Goal: Task Accomplishment & Management: Complete application form

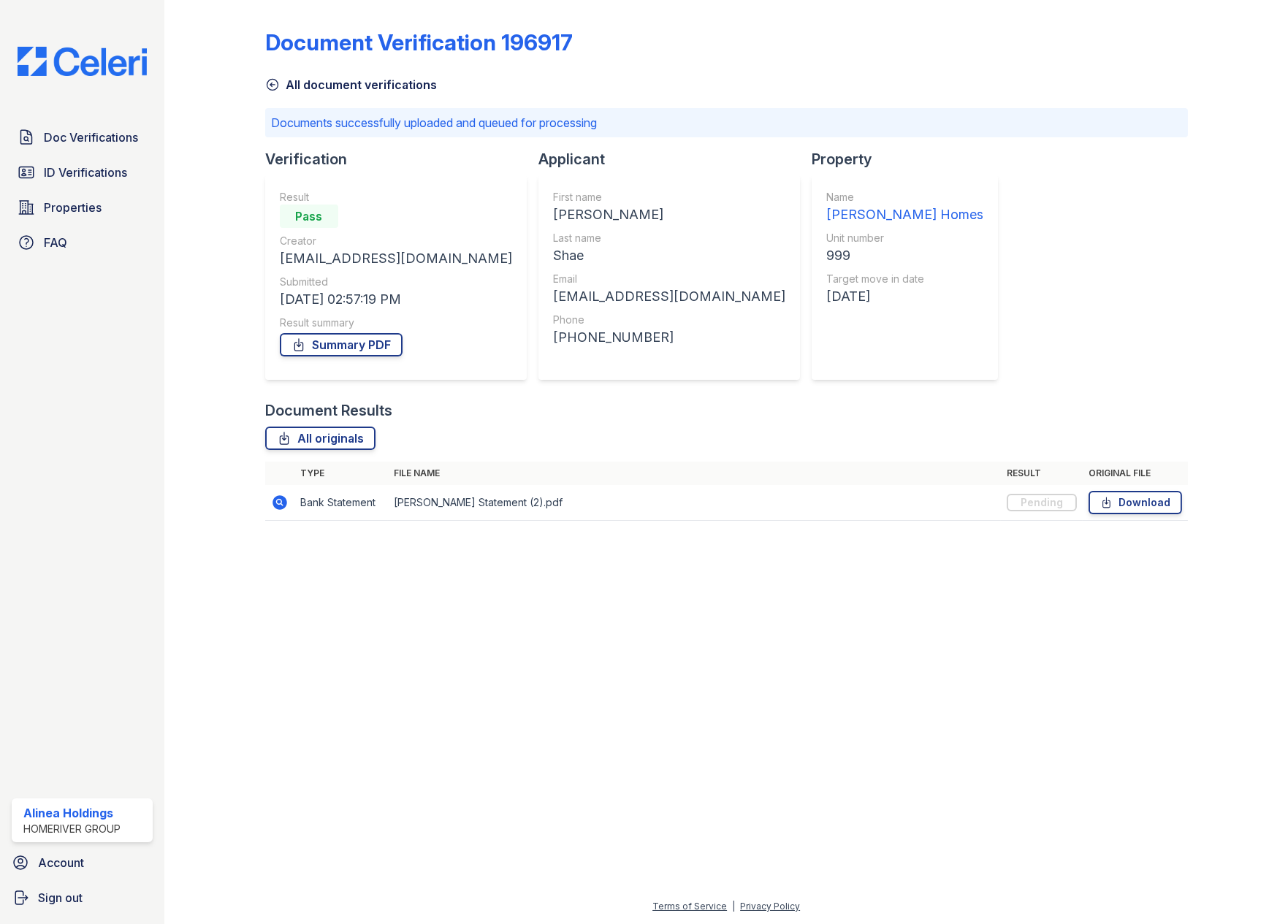
click at [274, 501] on icon at bounding box center [280, 503] width 15 height 15
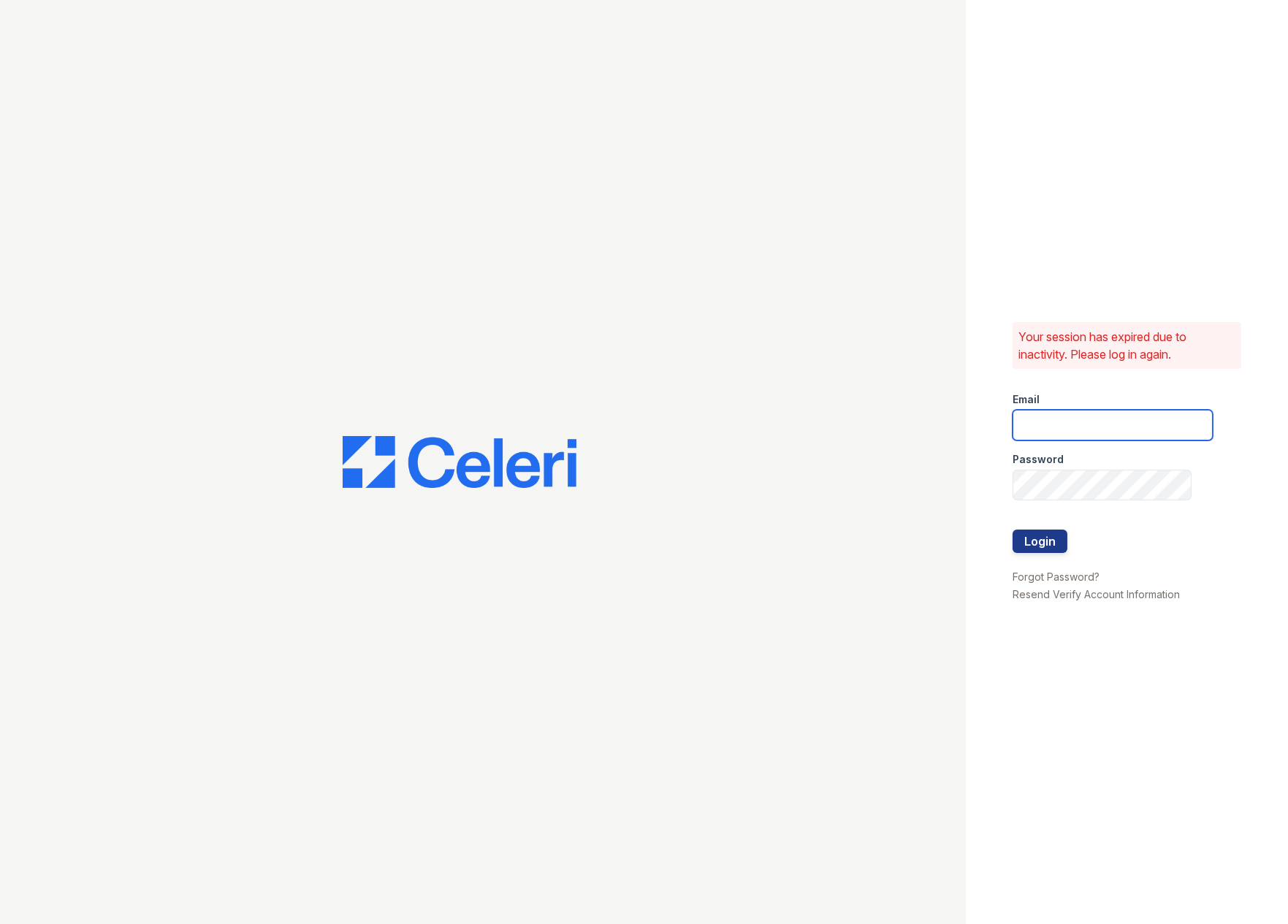
type input "[EMAIL_ADDRESS][DOMAIN_NAME]"
click at [1067, 527] on div at bounding box center [1112, 514] width 200 height 29
click at [1064, 529] on div at bounding box center [1112, 514] width 200 height 29
click at [1032, 553] on div at bounding box center [1112, 560] width 200 height 15
click at [1032, 544] on button "Login" at bounding box center [1040, 541] width 55 height 23
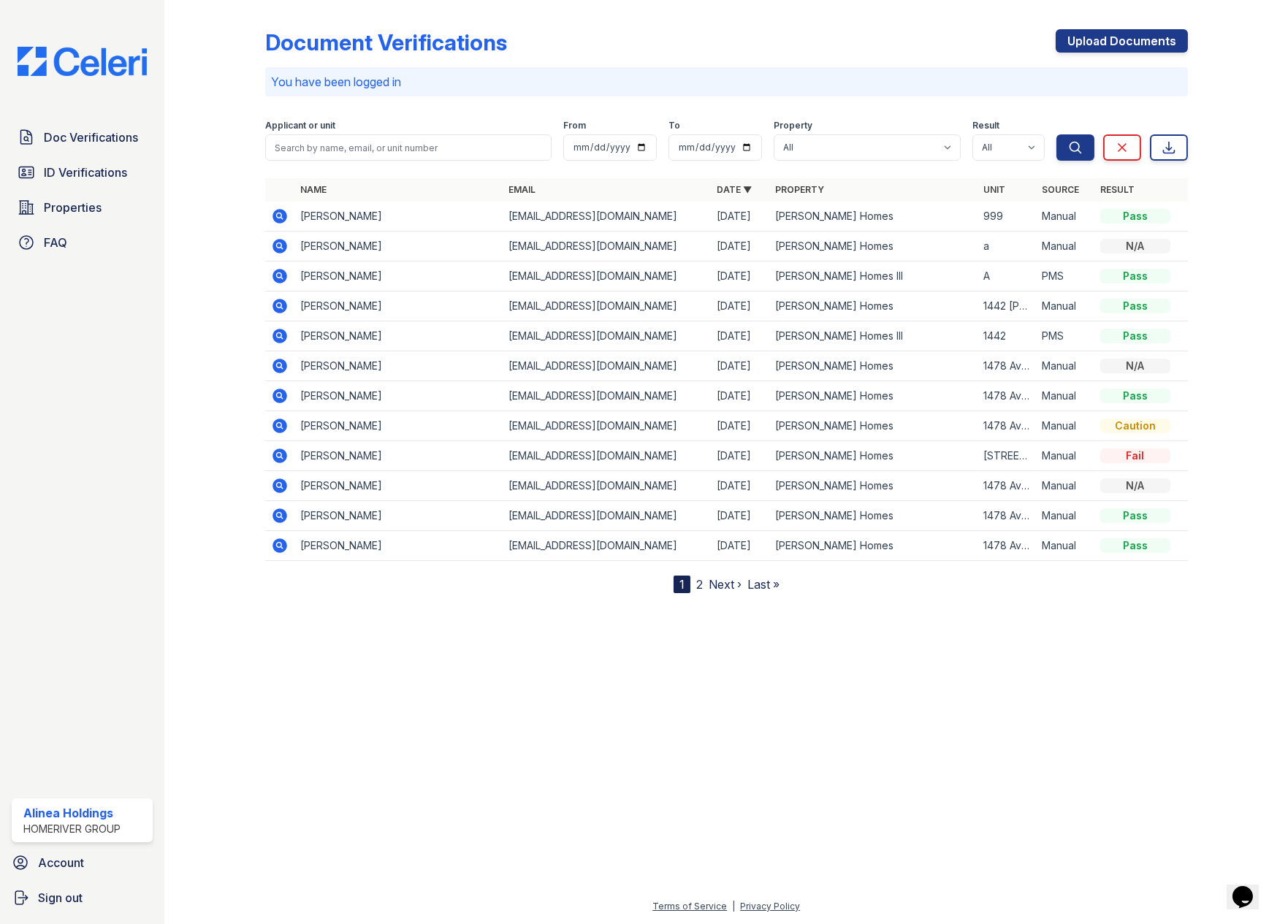
click at [282, 220] on icon at bounding box center [280, 216] width 15 height 15
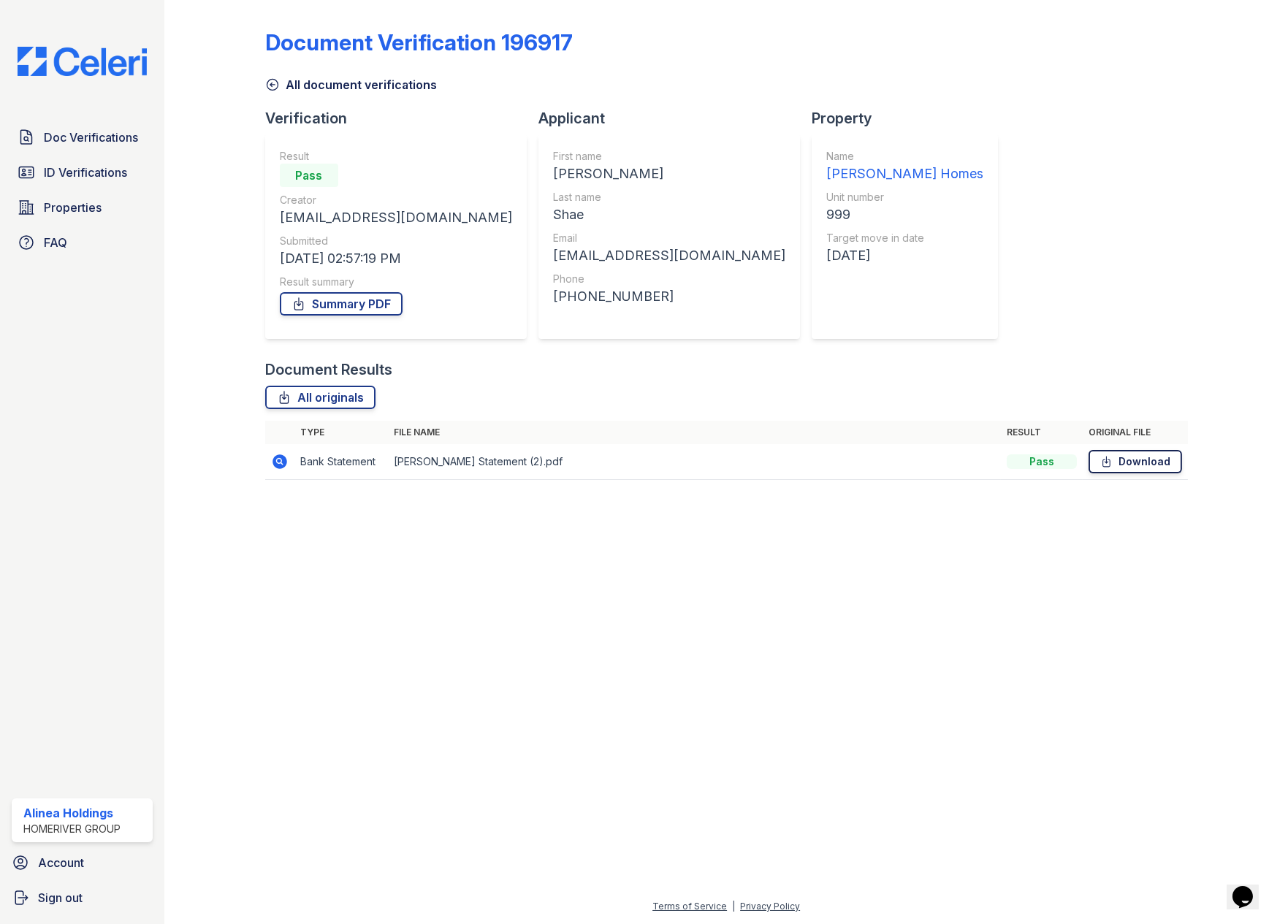
click at [1177, 461] on link "Download" at bounding box center [1136, 462] width 94 height 23
click at [330, 401] on link "All originals" at bounding box center [320, 397] width 110 height 23
click at [109, 135] on span "Doc Verifications" at bounding box center [91, 138] width 94 height 18
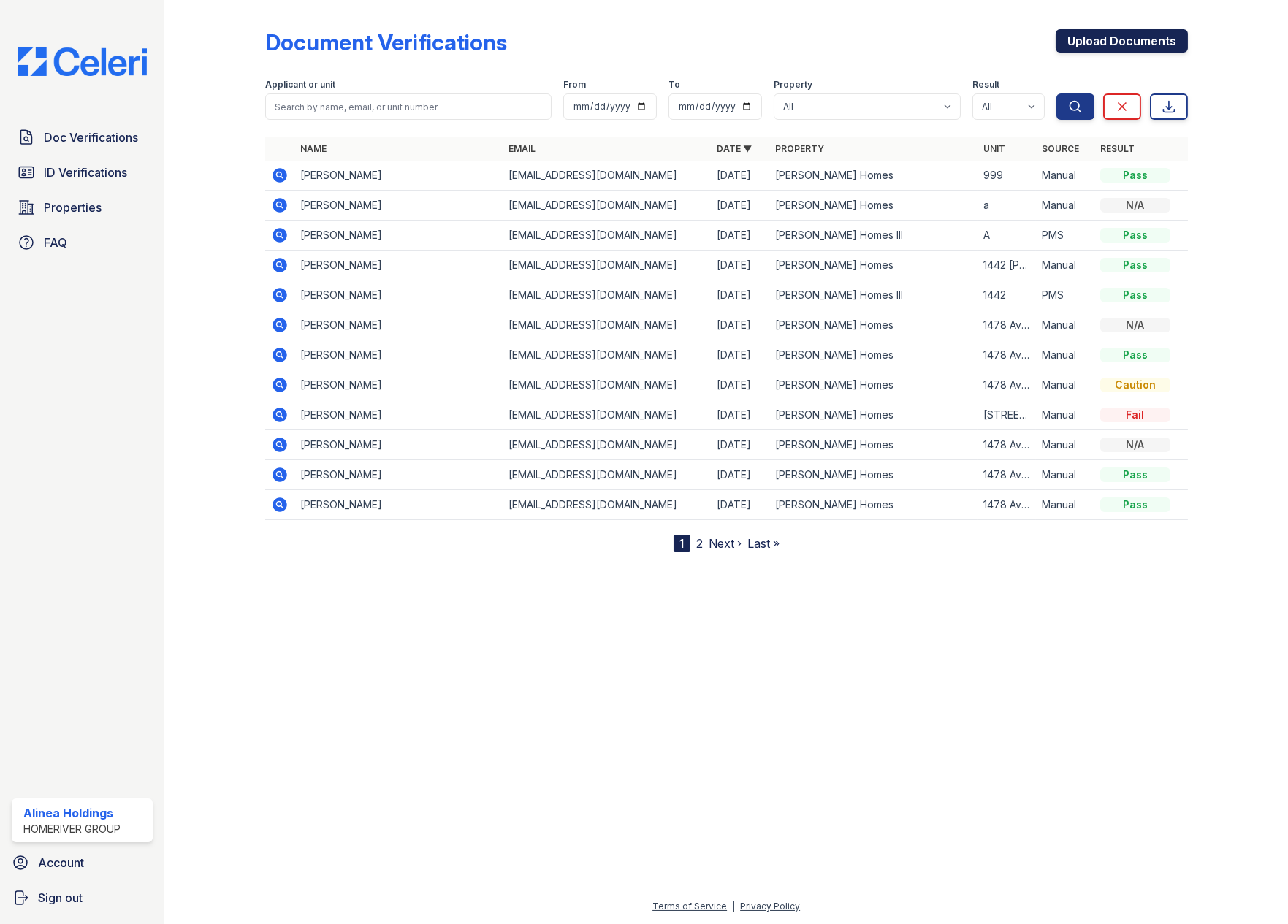
click at [1130, 42] on link "Upload Documents" at bounding box center [1122, 40] width 132 height 23
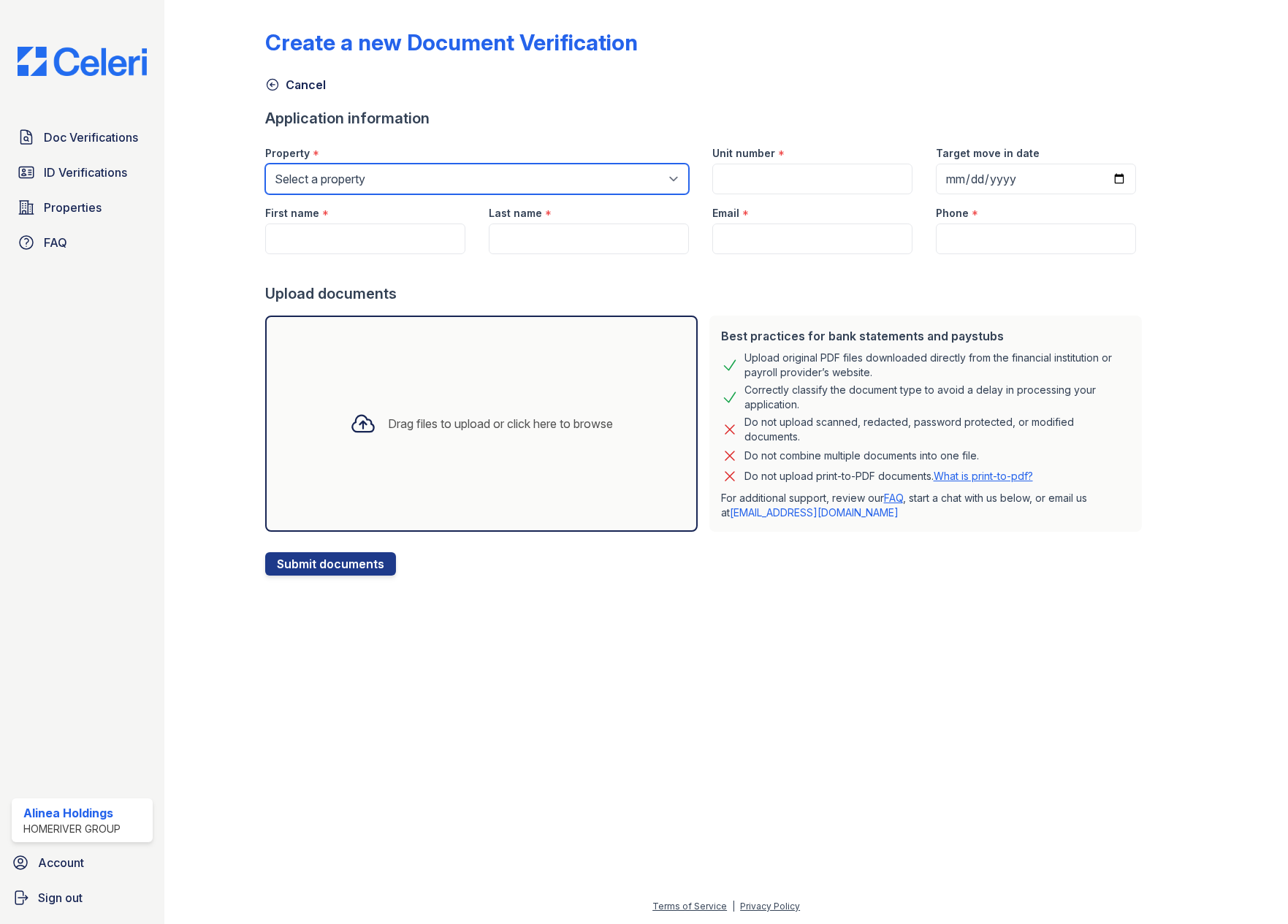
click at [391, 185] on select "Select a property Vela Homes Vela Homes II Vela Homes III" at bounding box center [477, 178] width 424 height 30
select select "4052"
click at [265, 164] on select "Select a property Vela Homes Vela Homes II Vela Homes III" at bounding box center [477, 178] width 424 height 30
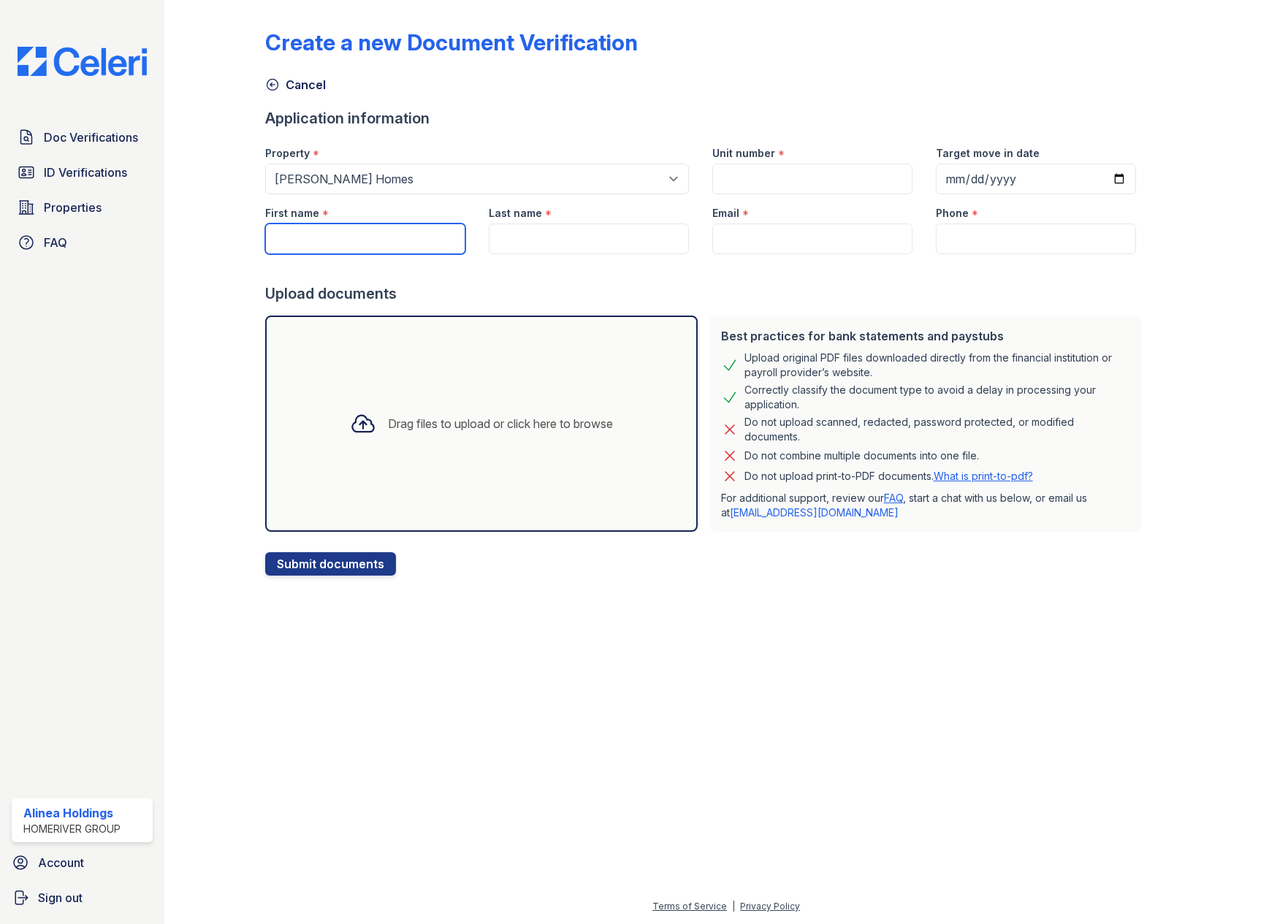
click at [331, 229] on input "First name" at bounding box center [365, 239] width 200 height 30
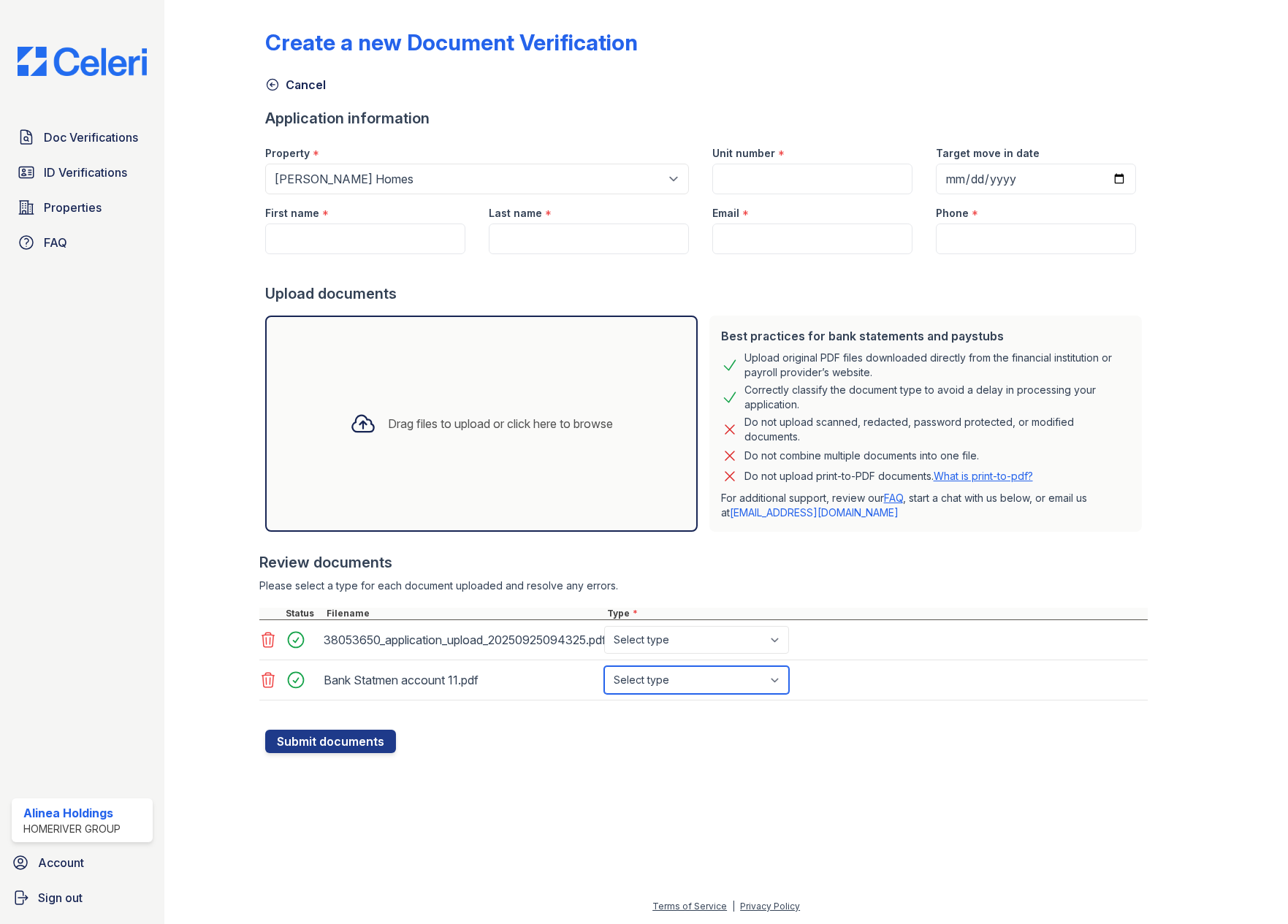
click at [697, 682] on select "Select type Paystub Bank Statement Offer Letter Tax Documents Benefit Award Let…" at bounding box center [696, 679] width 185 height 28
select select "bank_statement"
click at [604, 666] on select "Select type Paystub Bank Statement Offer Letter Tax Documents Benefit Award Let…" at bounding box center [696, 679] width 185 height 28
click at [647, 633] on select "Select type Paystub Bank Statement Offer Letter Tax Documents Benefit Award Let…" at bounding box center [696, 639] width 185 height 28
select select "paystub"
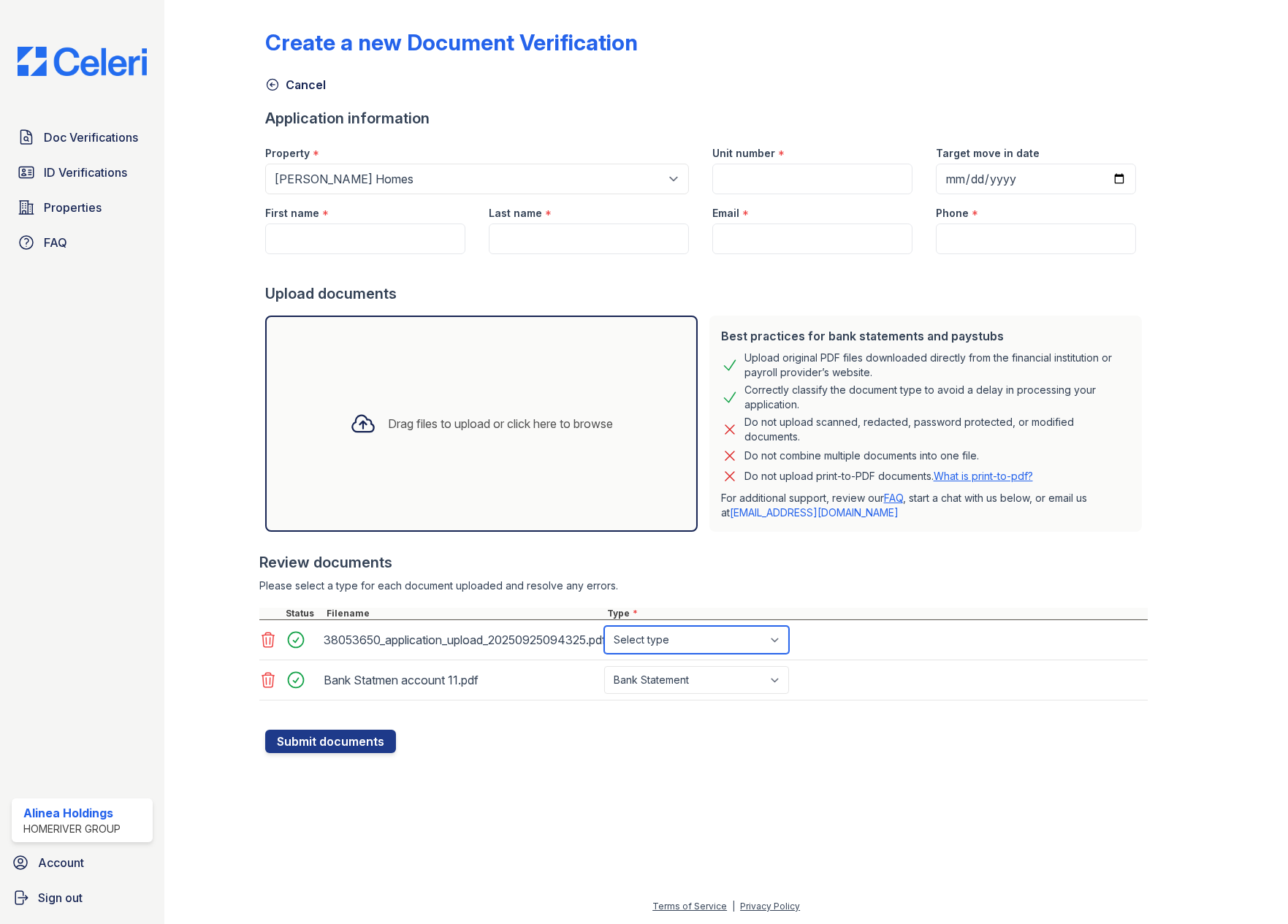
click at [604, 626] on select "Select type Paystub Bank Statement Offer Letter Tax Documents Benefit Award Let…" at bounding box center [696, 639] width 185 height 28
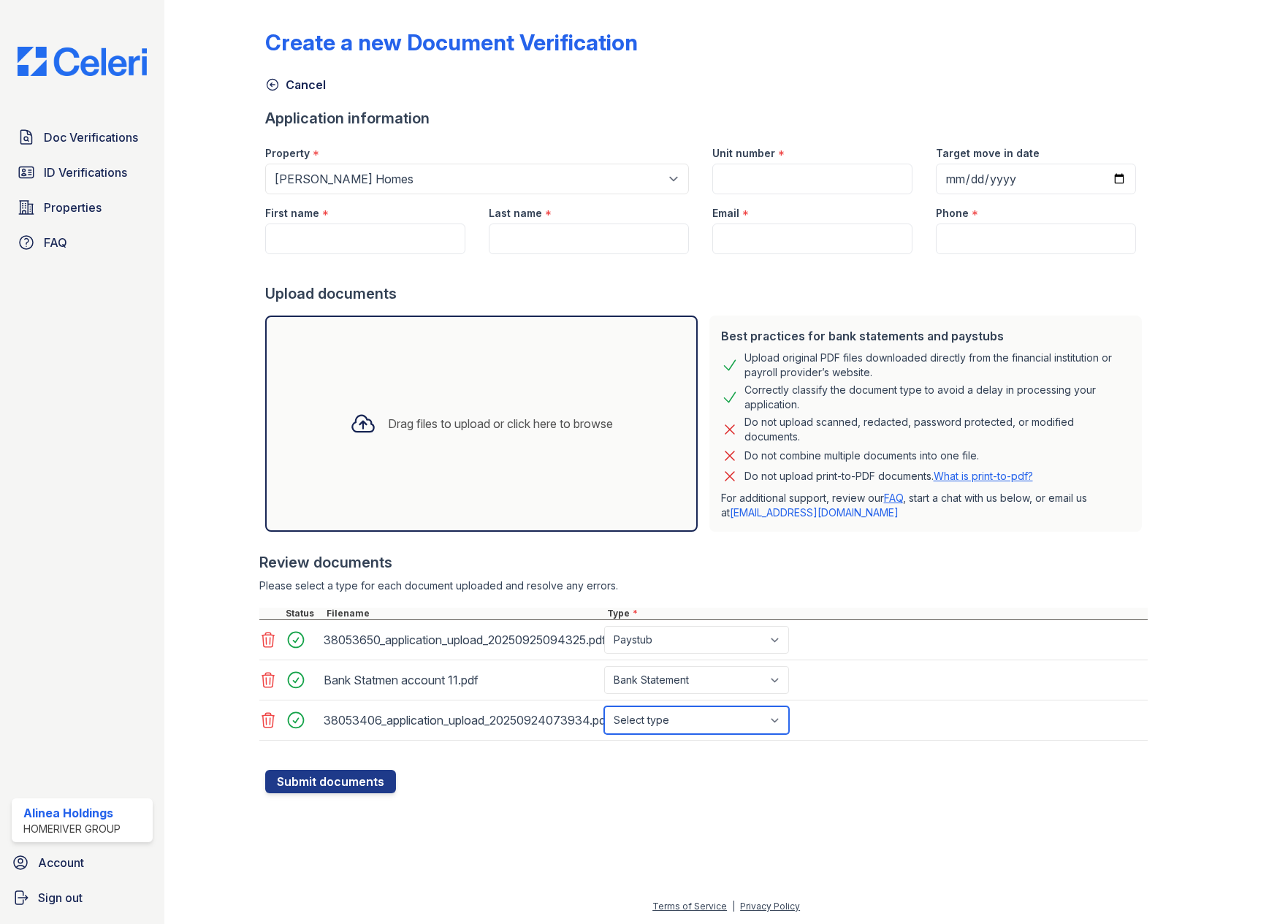
click at [705, 731] on select "Select type Paystub Bank Statement Offer Letter Tax Documents Benefit Award Let…" at bounding box center [696, 720] width 185 height 28
select select "paystub"
click at [604, 707] on select "Select type Paystub Bank Statement Offer Letter Tax Documents Benefit Award Let…" at bounding box center [696, 720] width 185 height 28
click at [309, 786] on button "Submit documents" at bounding box center [331, 781] width 131 height 23
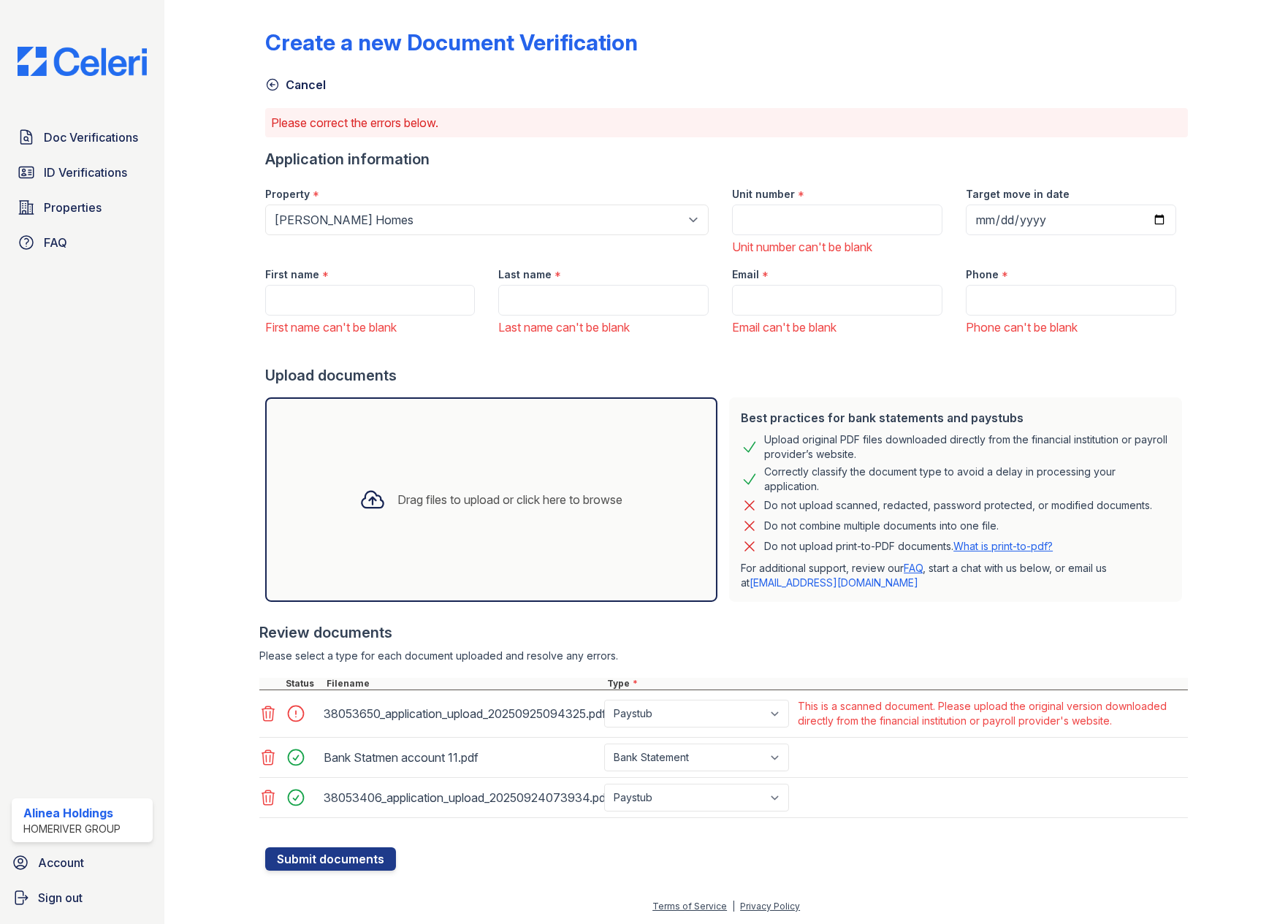
click at [389, 243] on div "Property * Select a property Vela Homes Vela Homes II Vela Homes III" at bounding box center [487, 216] width 467 height 80
click at [330, 302] on input "First name" at bounding box center [370, 300] width 210 height 30
paste input "Watson, Mariah"
type input "Watson, Mariah"
click at [578, 297] on input "Last name" at bounding box center [603, 300] width 210 height 30
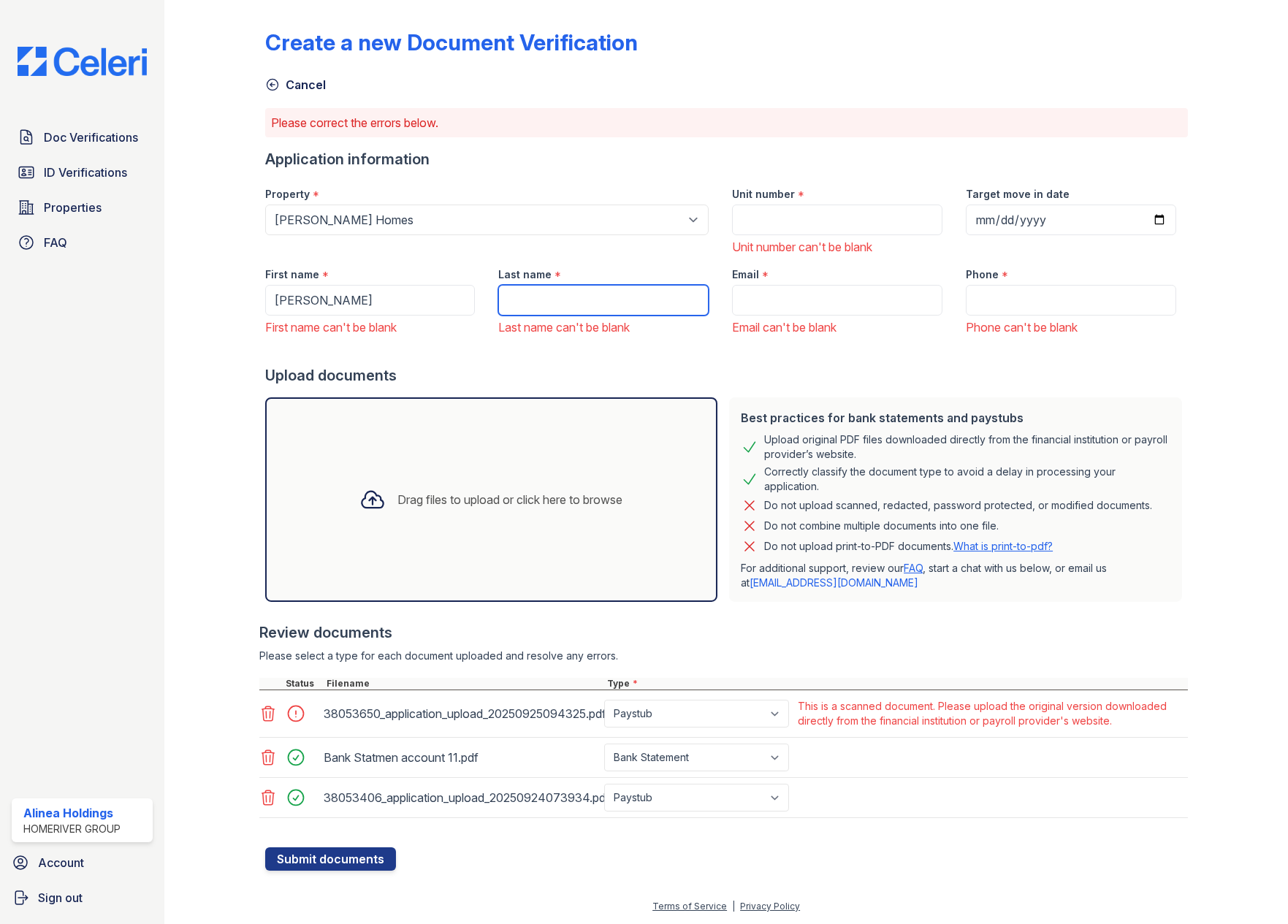
paste input "Watson, Mariah"
type input "Watson, Mariah"
drag, startPoint x: 754, startPoint y: 306, endPoint x: 778, endPoint y: 320, distance: 27.8
click at [754, 306] on input "Email" at bounding box center [837, 300] width 210 height 30
paste input "[EMAIL_ADDRESS][DOMAIN_NAME]"
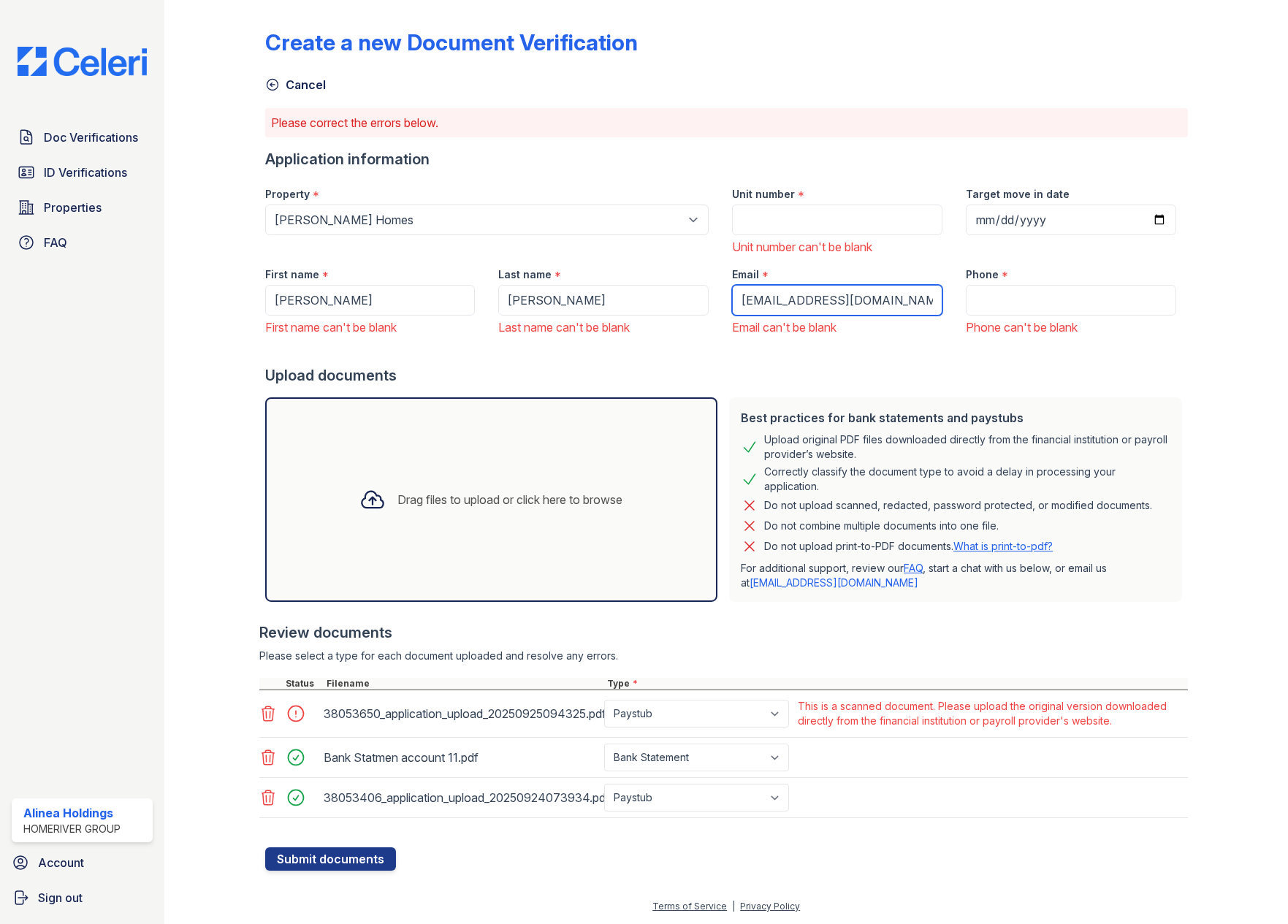
type input "[EMAIL_ADDRESS][DOMAIN_NAME]"
click at [1082, 291] on input "Phone" at bounding box center [1070, 300] width 210 height 30
paste input "(423) 584-3214"
type input "(423) 584-3214"
click at [863, 630] on div "Review documents" at bounding box center [723, 633] width 928 height 21
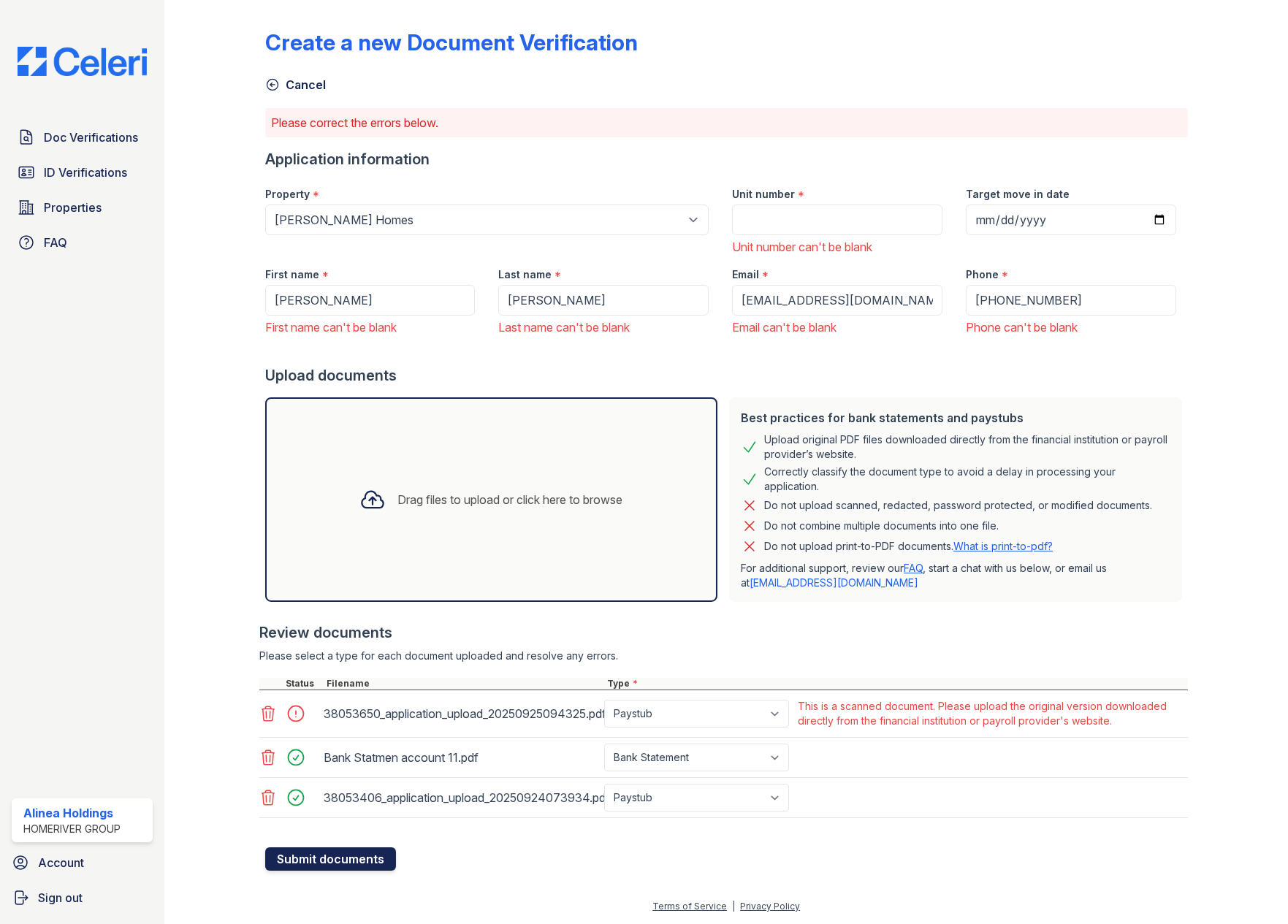
click at [321, 860] on button "Submit documents" at bounding box center [331, 859] width 131 height 23
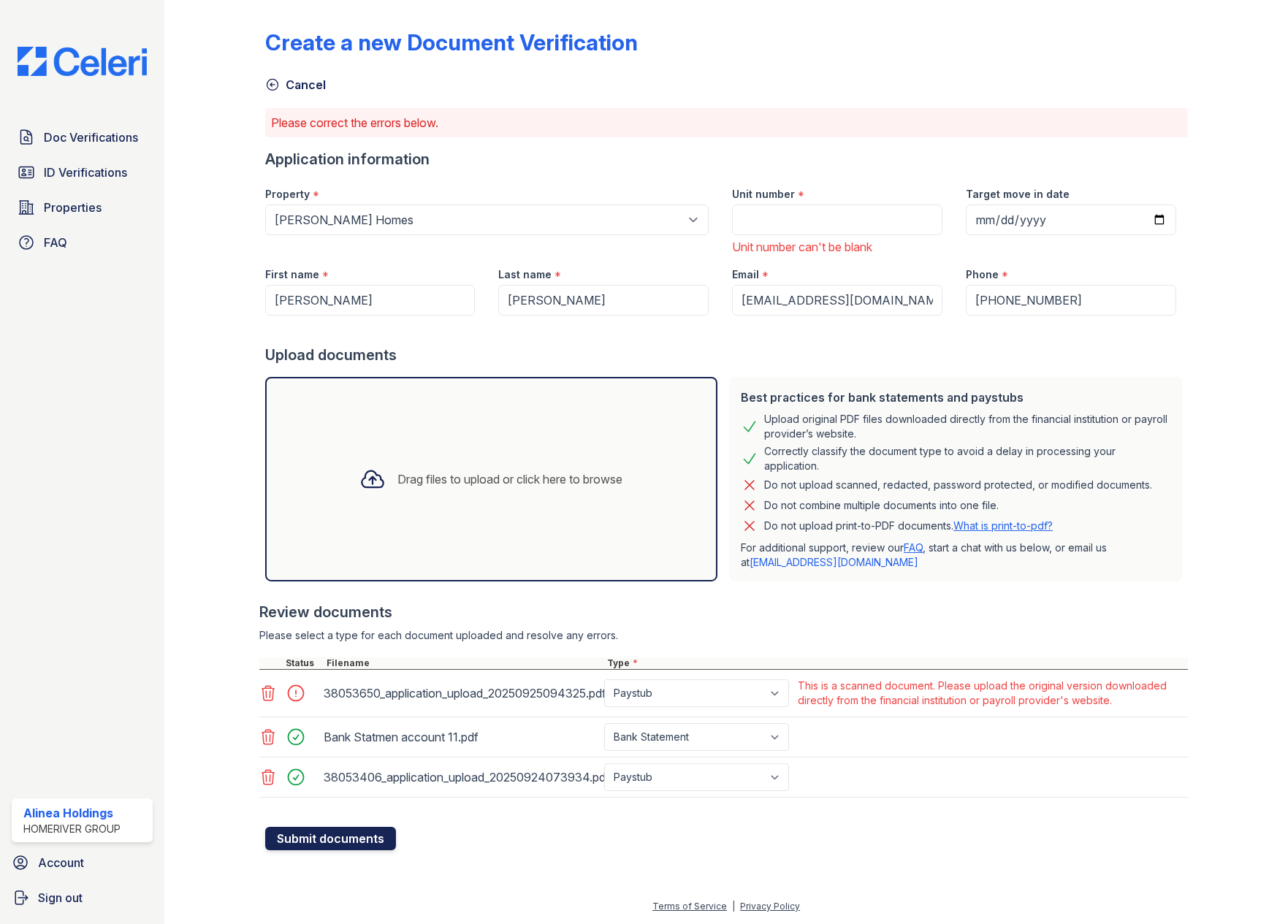
click at [288, 838] on button "Submit documents" at bounding box center [331, 839] width 131 height 23
click at [271, 689] on icon at bounding box center [268, 694] width 18 height 18
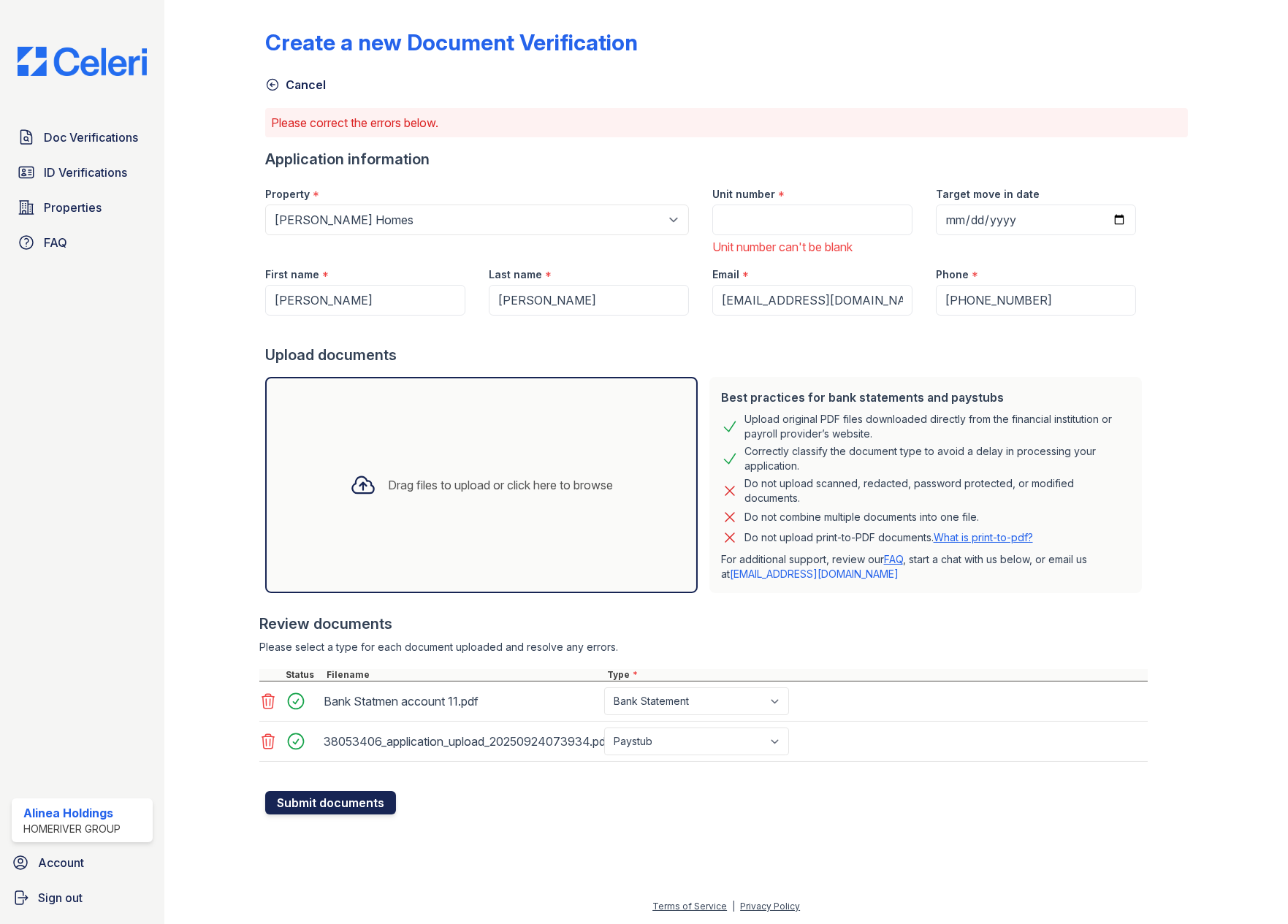
click at [337, 804] on button "Submit documents" at bounding box center [331, 803] width 131 height 23
click at [333, 804] on button "Submit documents" at bounding box center [331, 803] width 131 height 23
click at [781, 217] on input "Unit number" at bounding box center [812, 219] width 200 height 30
type input "1"
type input "999"
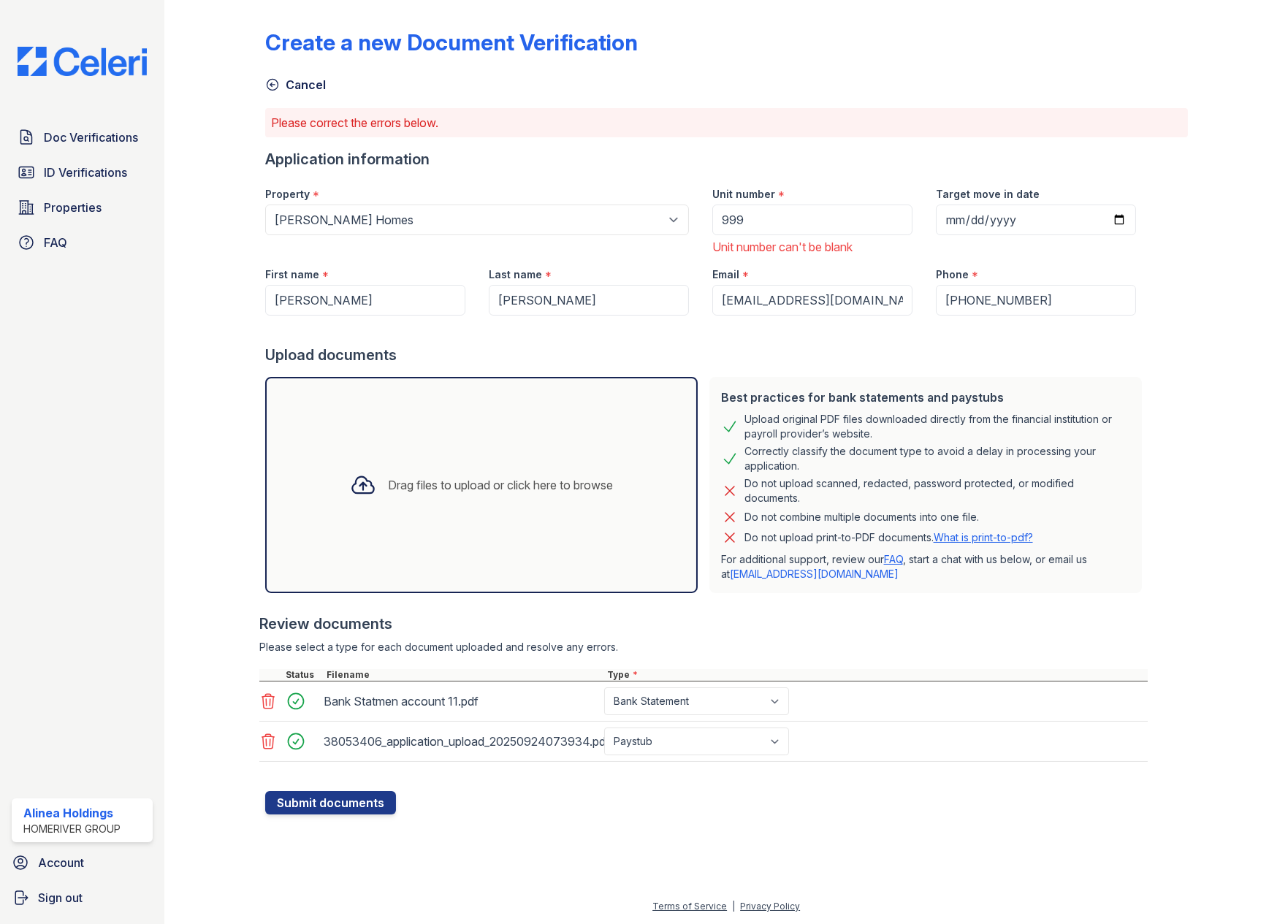
click at [302, 789] on div at bounding box center [706, 784] width 882 height 15
click at [305, 829] on div "Create a new Document Verification Cancel Please correct the errors below. Appl…" at bounding box center [726, 419] width 1077 height 838
click at [309, 816] on div "Create a new Document Verification Cancel Please correct the errors below. Appl…" at bounding box center [726, 419] width 1077 height 838
click at [316, 803] on button "Submit documents" at bounding box center [331, 803] width 131 height 23
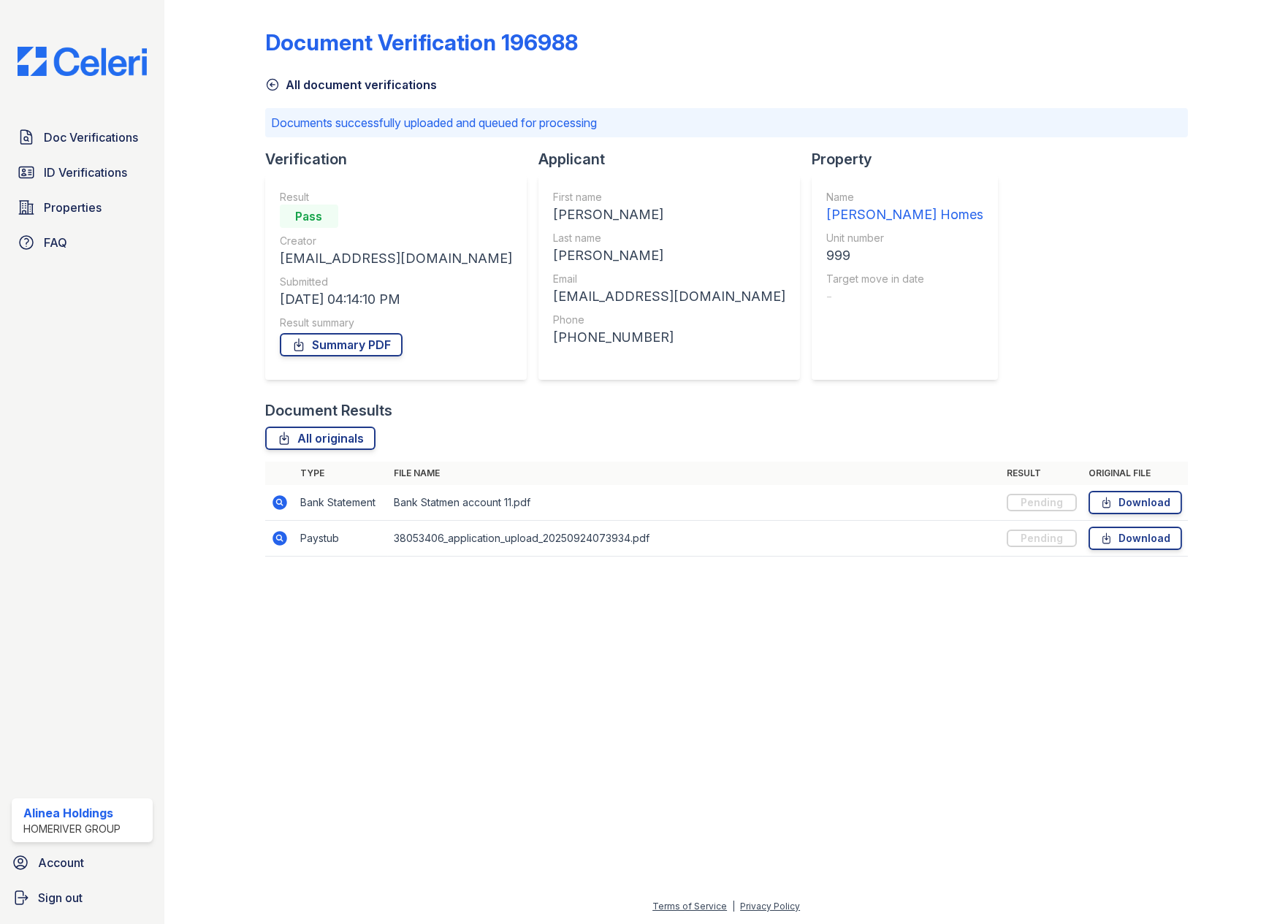
drag, startPoint x: 602, startPoint y: 609, endPoint x: 625, endPoint y: 538, distance: 74.6
click at [601, 610] on div at bounding box center [726, 746] width 1077 height 303
